Goal: Book appointment/travel/reservation

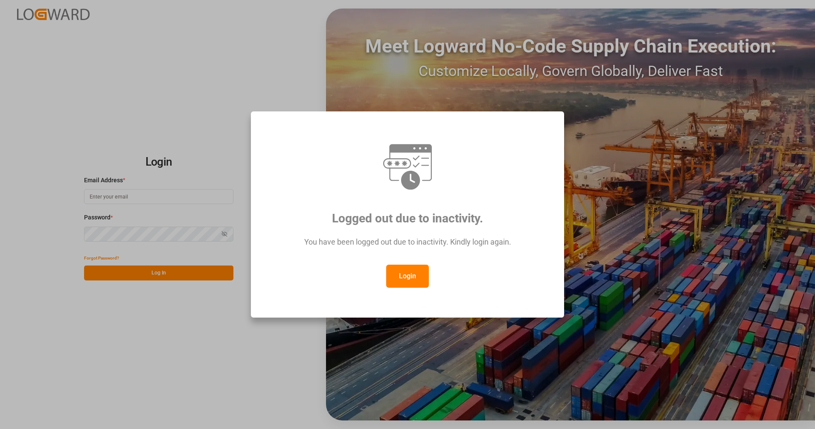
click at [396, 280] on button "Login" at bounding box center [407, 276] width 43 height 23
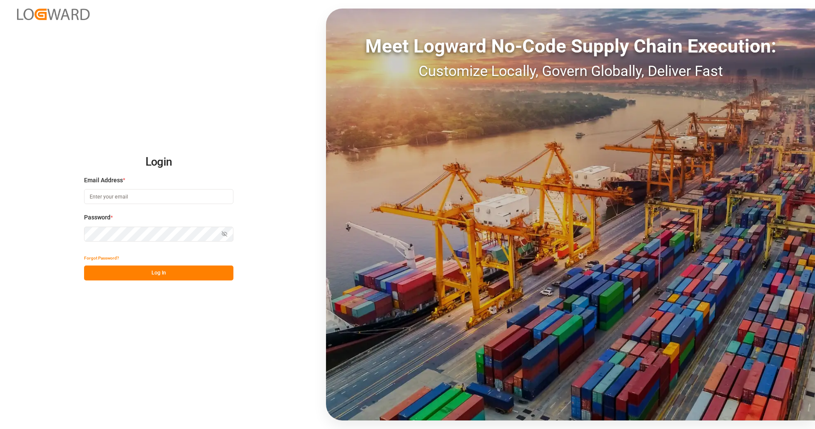
click at [194, 194] on input at bounding box center [158, 196] width 149 height 15
type input "[PERSON_NAME][EMAIL_ADDRESS][PERSON_NAME][DOMAIN_NAME]"
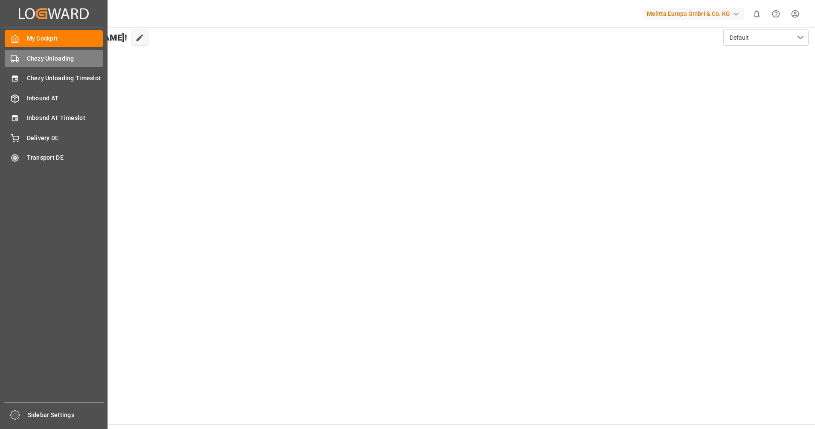
click at [33, 62] on span "Chezy Unloading" at bounding box center [65, 58] width 76 height 9
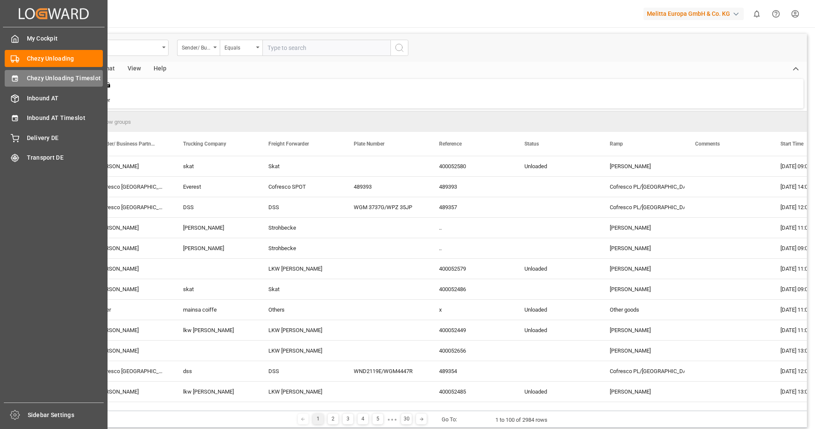
click at [31, 76] on span "Chezy Unloading Timeslot" at bounding box center [65, 78] width 76 height 9
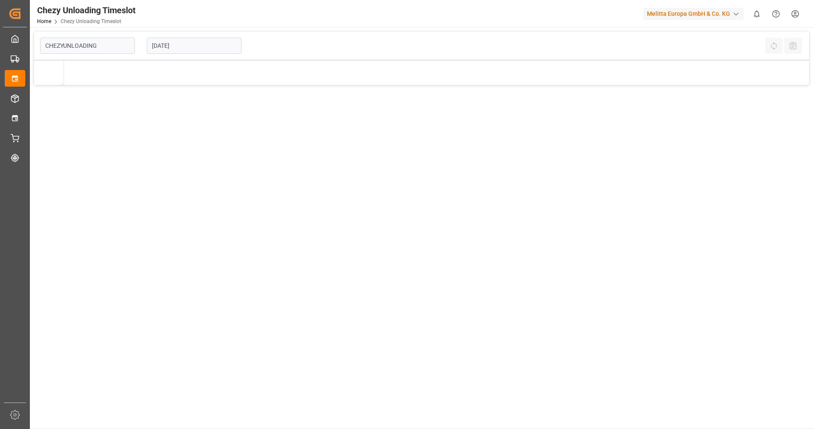
type input "Chezy Unloading"
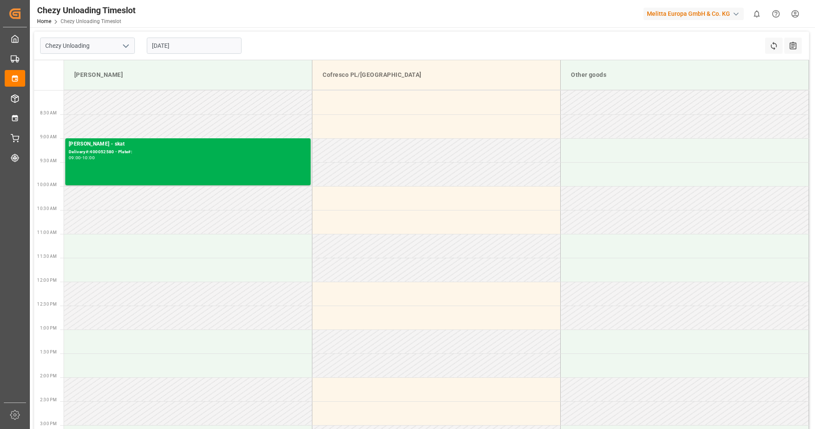
click at [175, 46] on input "[DATE]" at bounding box center [194, 46] width 95 height 16
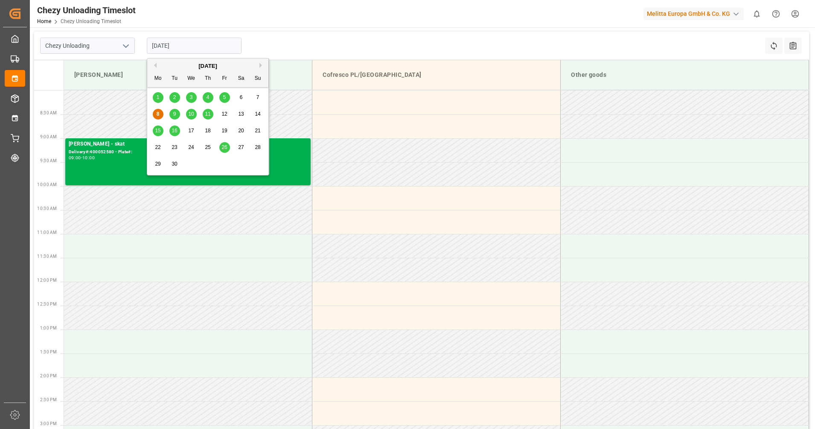
click at [193, 114] on span "10" at bounding box center [191, 114] width 6 height 6
type input "[DATE]"
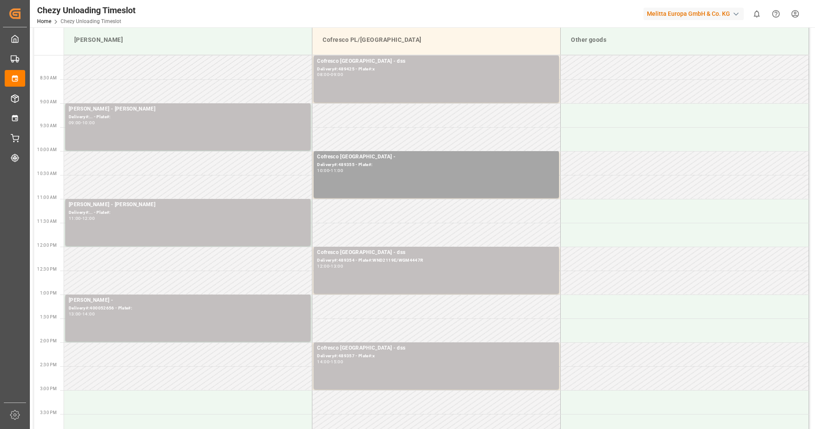
scroll to position [53, 0]
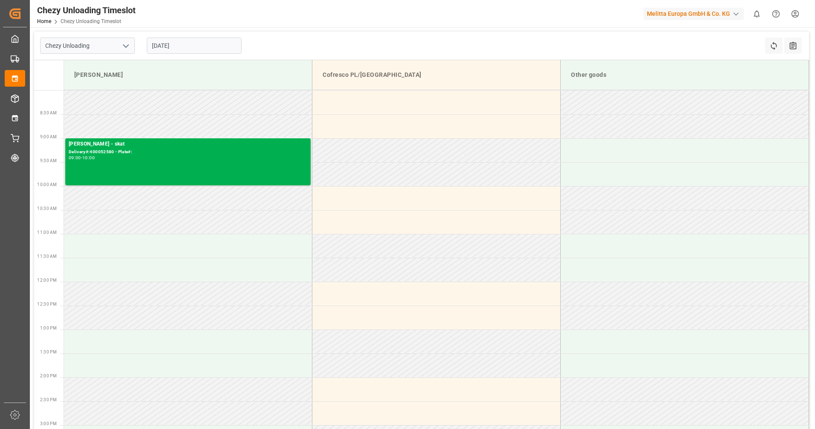
click at [193, 41] on input "[DATE]" at bounding box center [194, 46] width 95 height 16
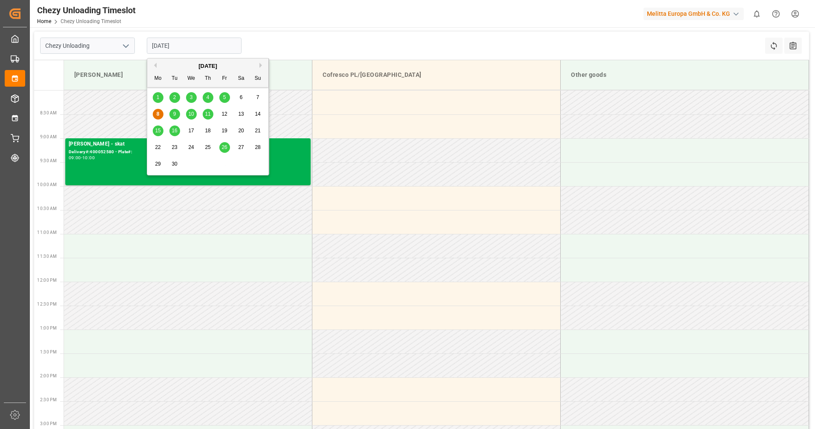
click at [174, 110] on div "9" at bounding box center [174, 114] width 11 height 10
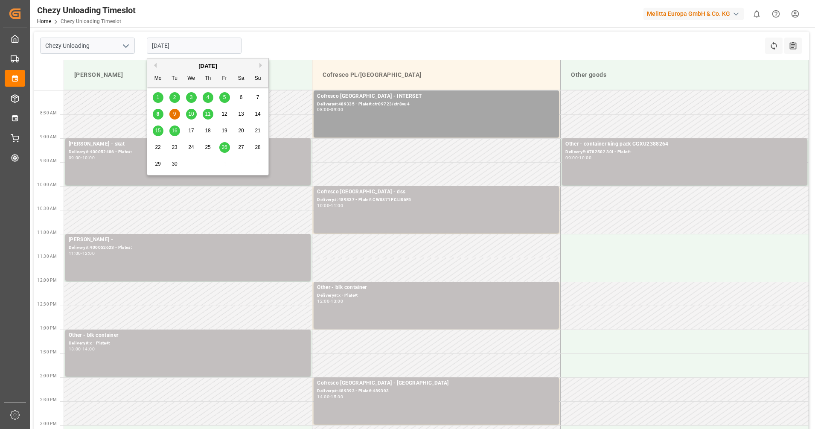
click at [213, 46] on input "09.09.2025" at bounding box center [194, 46] width 95 height 16
click at [188, 117] on div "10" at bounding box center [191, 114] width 11 height 10
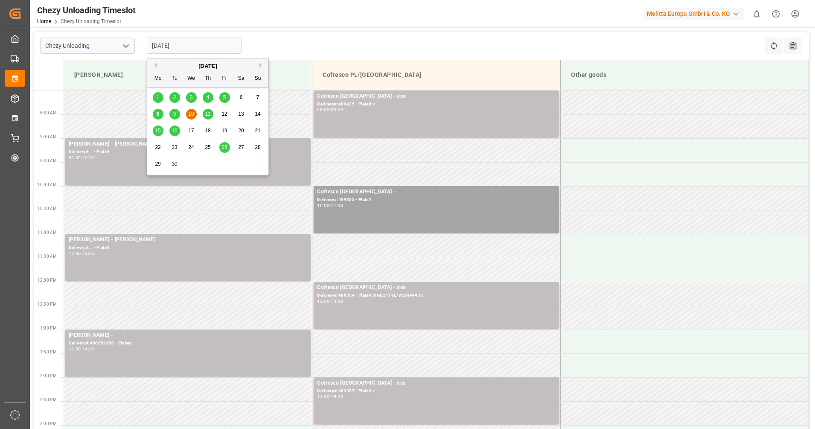
click at [172, 48] on input "[DATE]" at bounding box center [194, 46] width 95 height 16
click at [210, 113] on span "11" at bounding box center [208, 114] width 6 height 6
type input "11.09.2025"
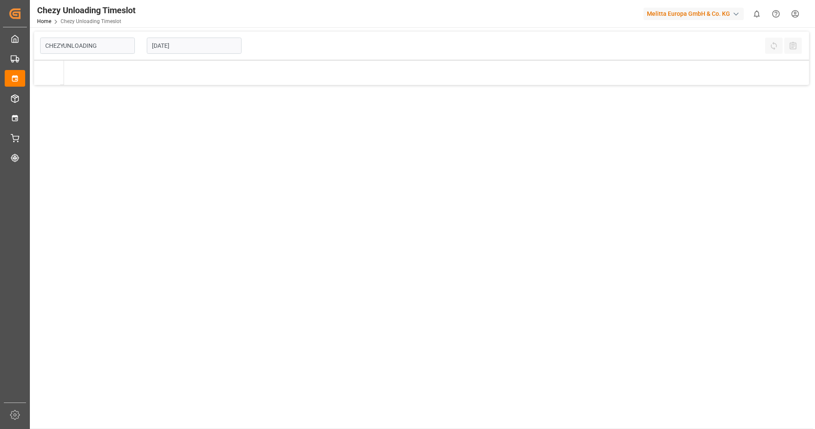
type input "Chezy Unloading"
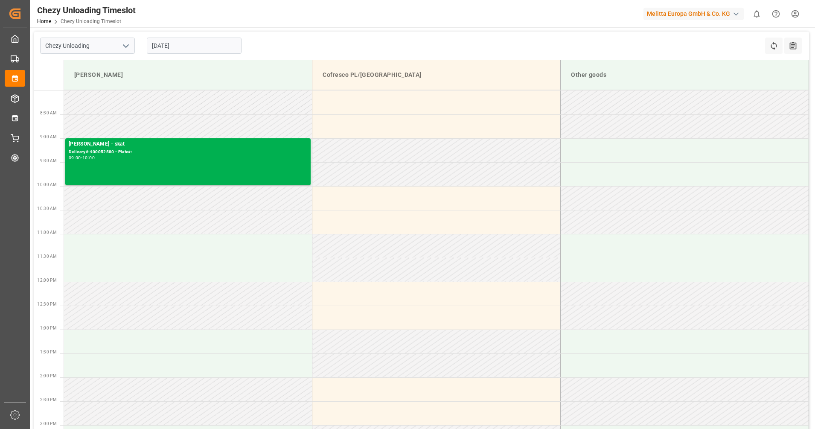
click at [227, 48] on input "[DATE]" at bounding box center [194, 46] width 95 height 16
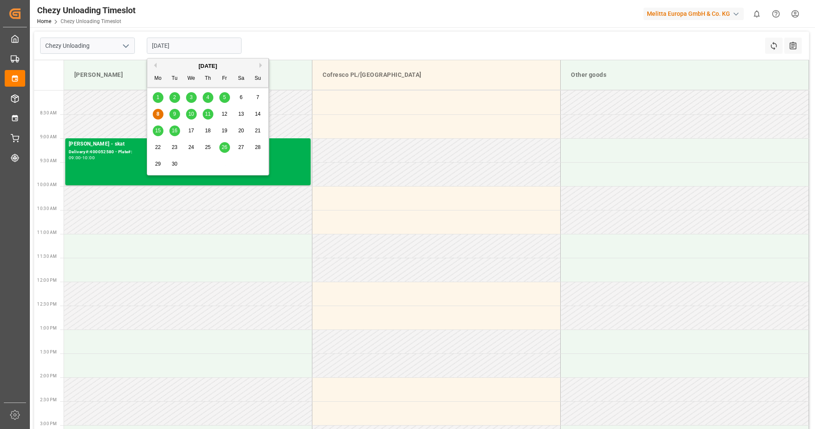
click at [193, 114] on span "10" at bounding box center [191, 114] width 6 height 6
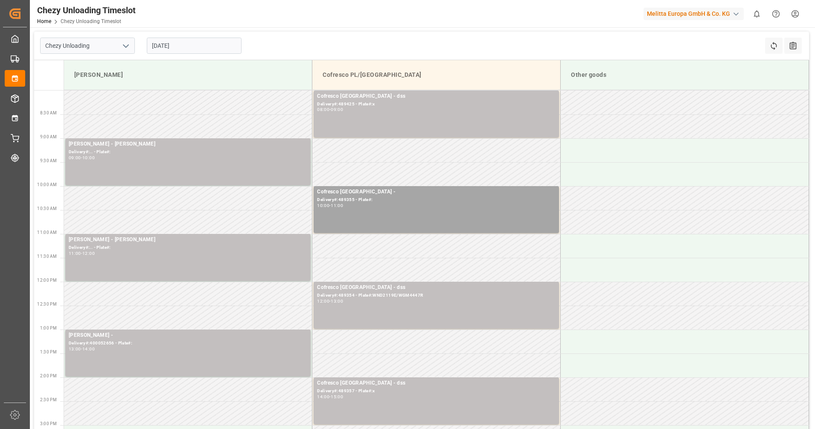
click at [209, 44] on input "[DATE]" at bounding box center [194, 46] width 95 height 16
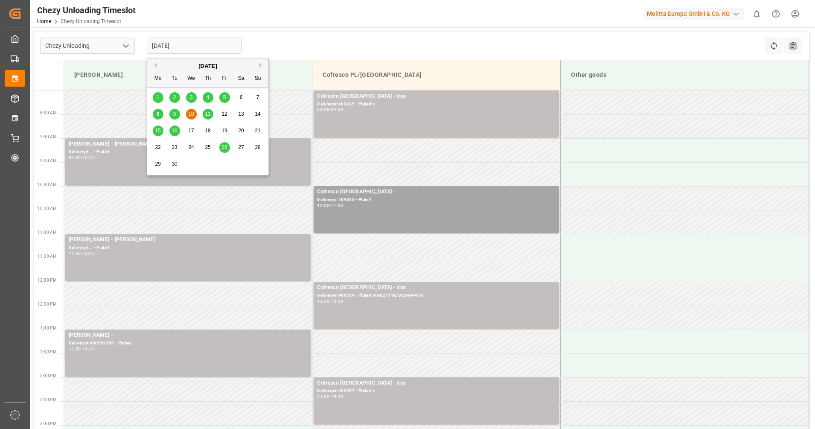
click at [174, 112] on span "9" at bounding box center [174, 114] width 3 height 6
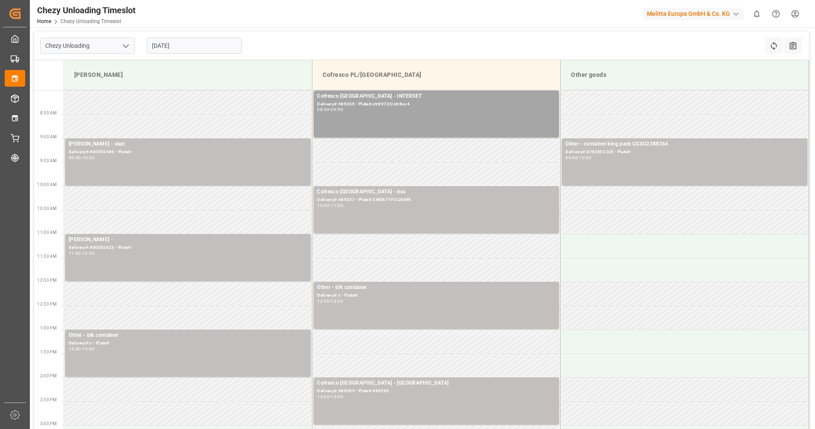
click at [183, 50] on input "09.09.2025" at bounding box center [194, 46] width 95 height 16
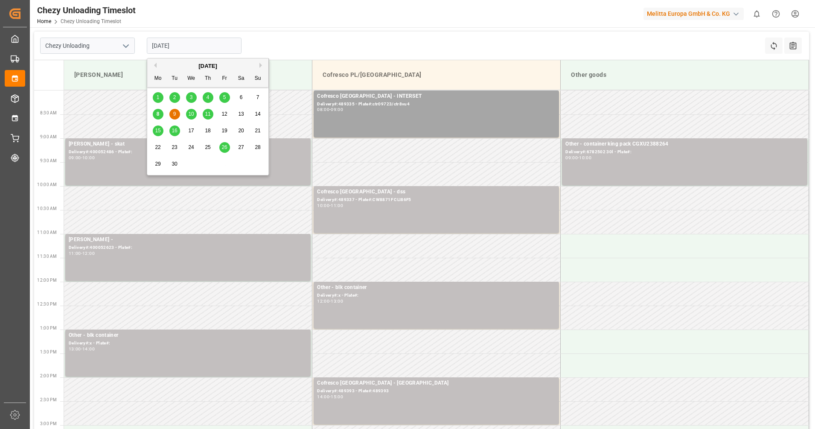
click at [204, 118] on div "11" at bounding box center [208, 114] width 11 height 10
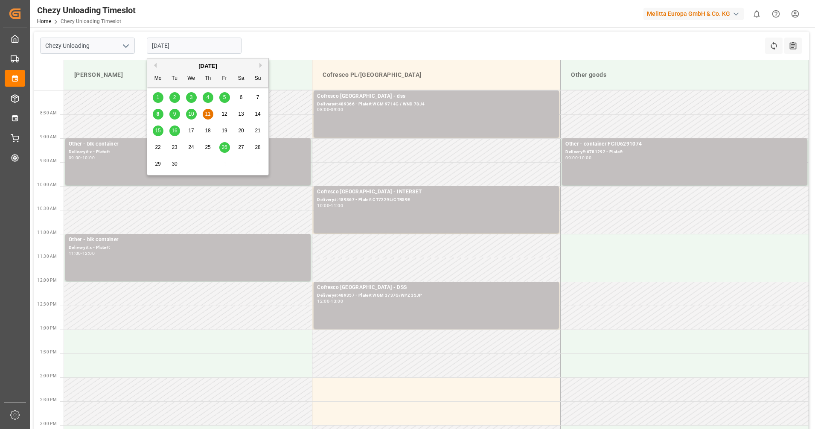
click at [187, 45] on input "11.09.2025" at bounding box center [194, 46] width 95 height 16
click at [190, 115] on span "10" at bounding box center [191, 114] width 6 height 6
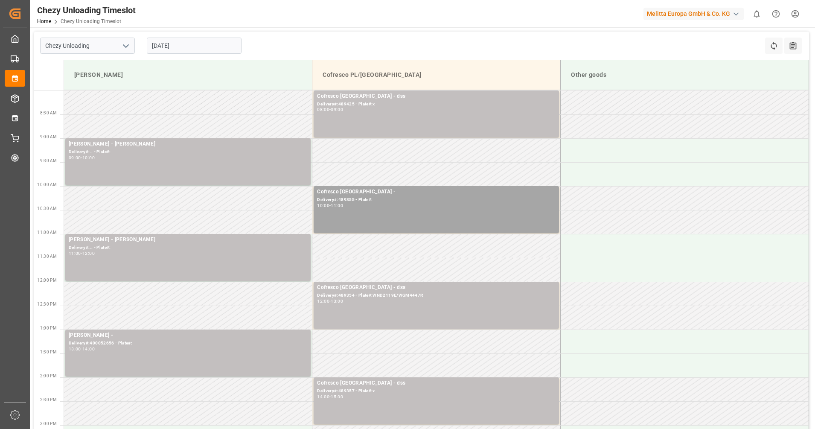
click at [194, 44] on input "[DATE]" at bounding box center [194, 46] width 95 height 16
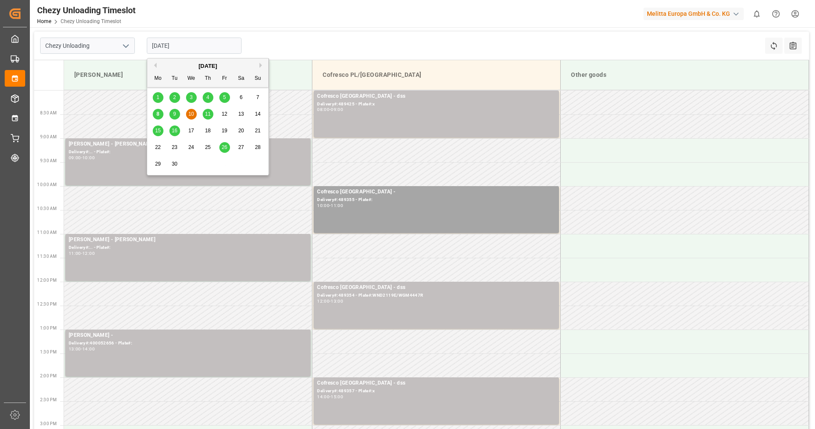
click at [175, 114] on span "9" at bounding box center [174, 114] width 3 height 6
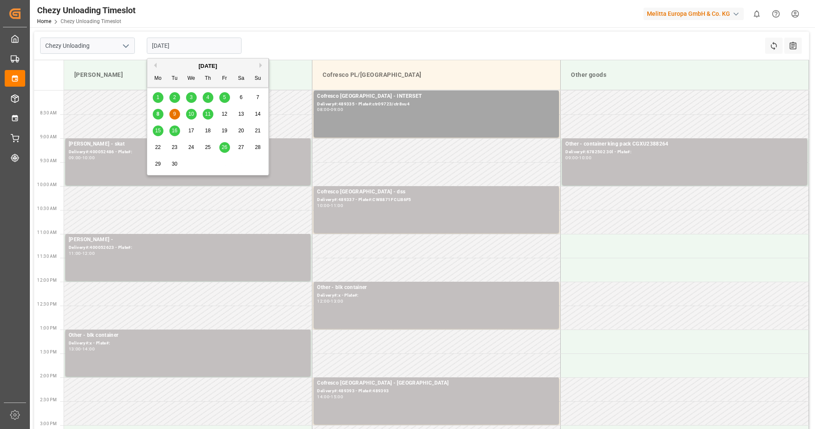
click at [205, 46] on input "09.09.2025" at bounding box center [194, 46] width 95 height 16
click at [190, 113] on span "10" at bounding box center [191, 114] width 6 height 6
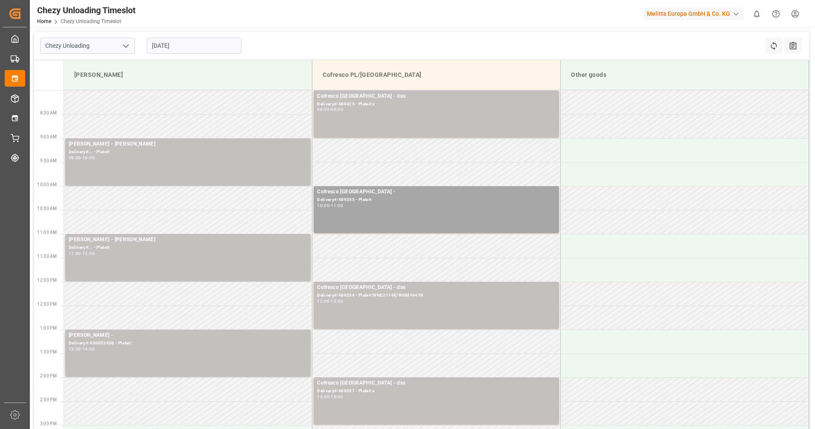
click at [199, 47] on input "[DATE]" at bounding box center [194, 46] width 95 height 16
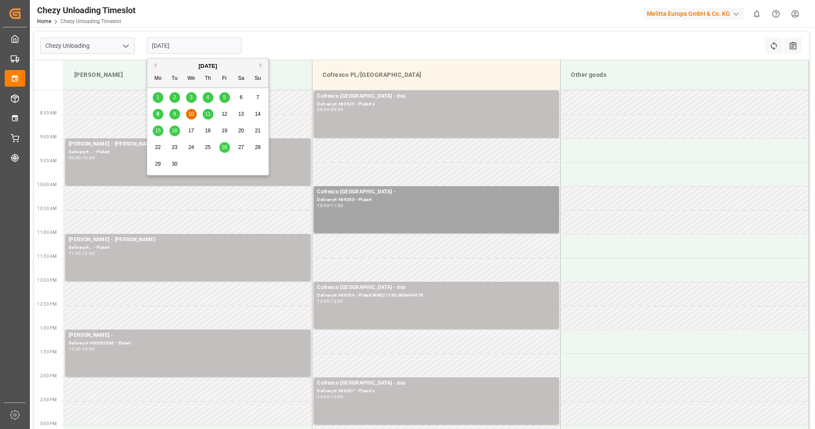
click at [176, 113] on span "9" at bounding box center [174, 114] width 3 height 6
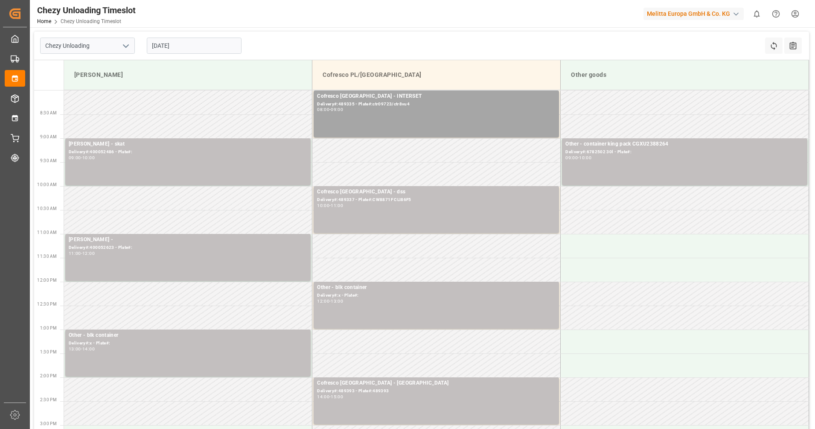
click at [203, 50] on input "09.09.2025" at bounding box center [194, 46] width 95 height 16
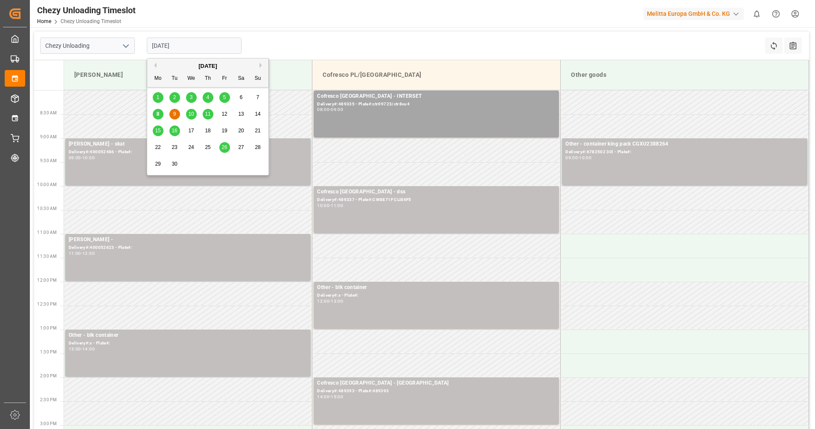
click at [159, 110] on div "8" at bounding box center [158, 114] width 11 height 10
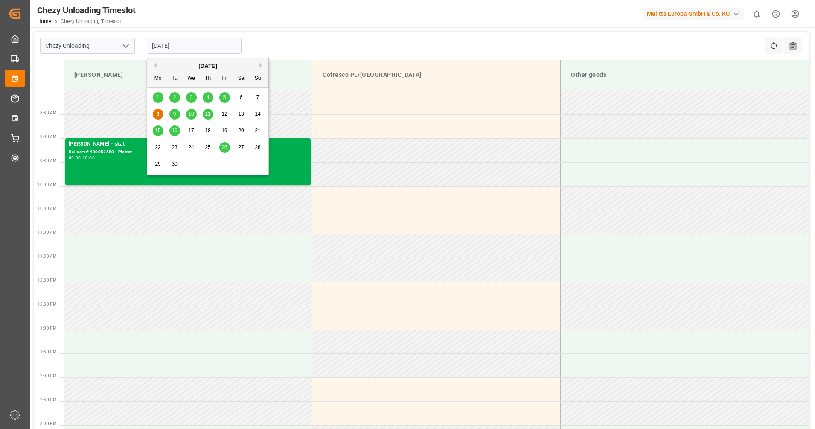
click at [197, 47] on input "[DATE]" at bounding box center [194, 46] width 95 height 16
click at [223, 96] on span "5" at bounding box center [224, 97] width 3 height 6
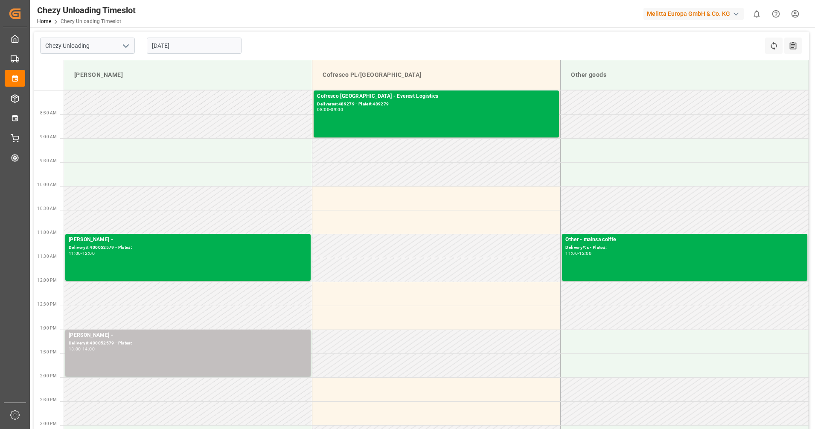
click at [219, 50] on input "05.09.2025" at bounding box center [194, 46] width 95 height 16
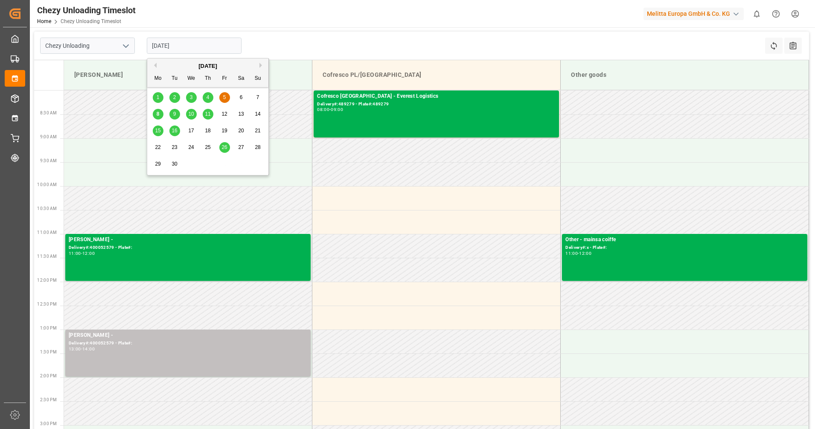
click at [161, 112] on div "8" at bounding box center [158, 114] width 11 height 10
type input "[DATE]"
